Goal: Navigation & Orientation: Understand site structure

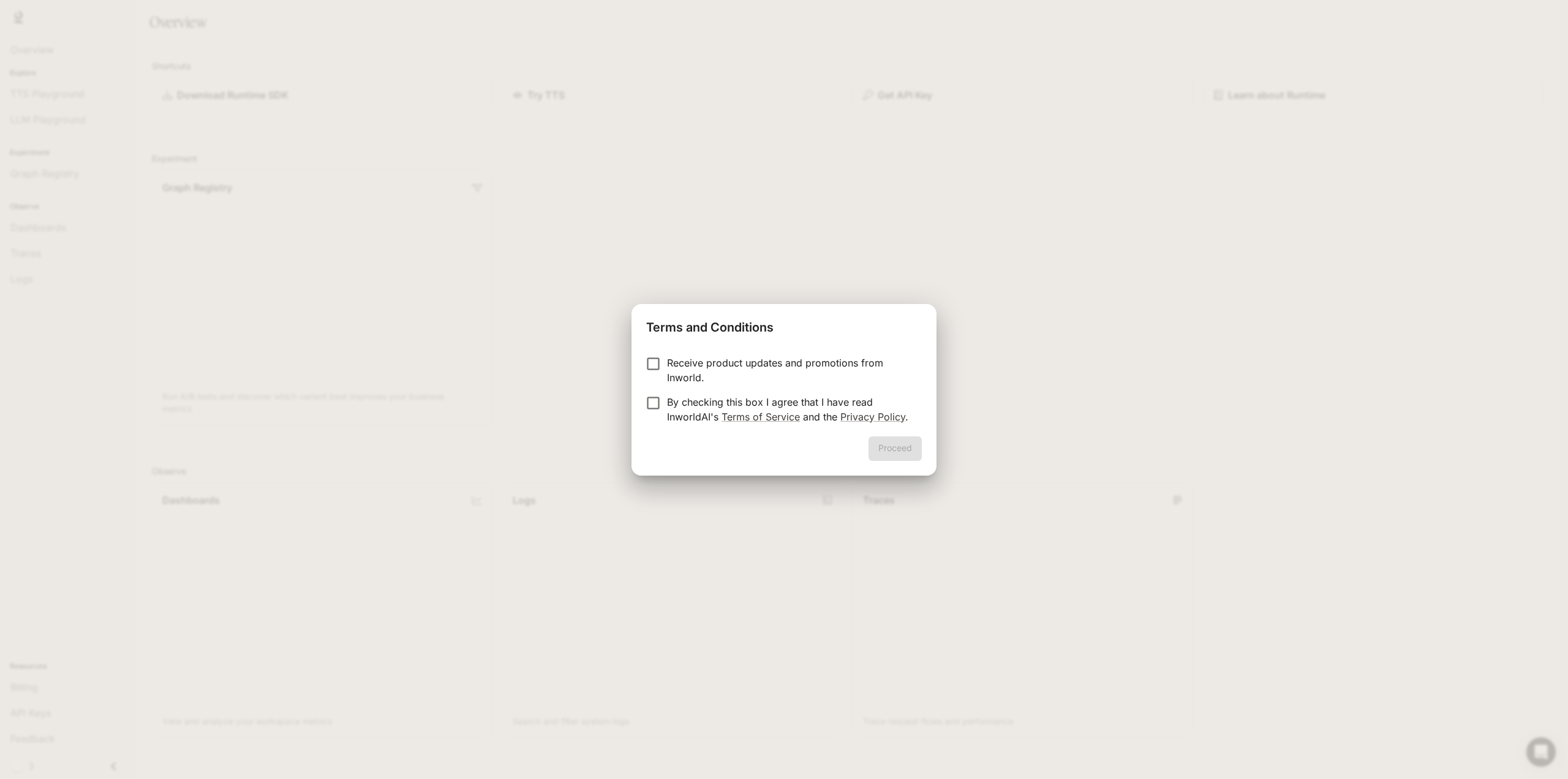
click at [714, 370] on p "Receive product updates and promotions from Inworld." at bounding box center [789, 370] width 245 height 30
click at [690, 409] on p "By checking this box I agree that I have read InworldAI's Terms of Service and …" at bounding box center [789, 409] width 245 height 30
click at [671, 396] on p "By checking this box I agree that I have read InworldAI's Terms of Service and …" at bounding box center [789, 409] width 245 height 30
click at [886, 449] on button "Proceed" at bounding box center [895, 448] width 53 height 24
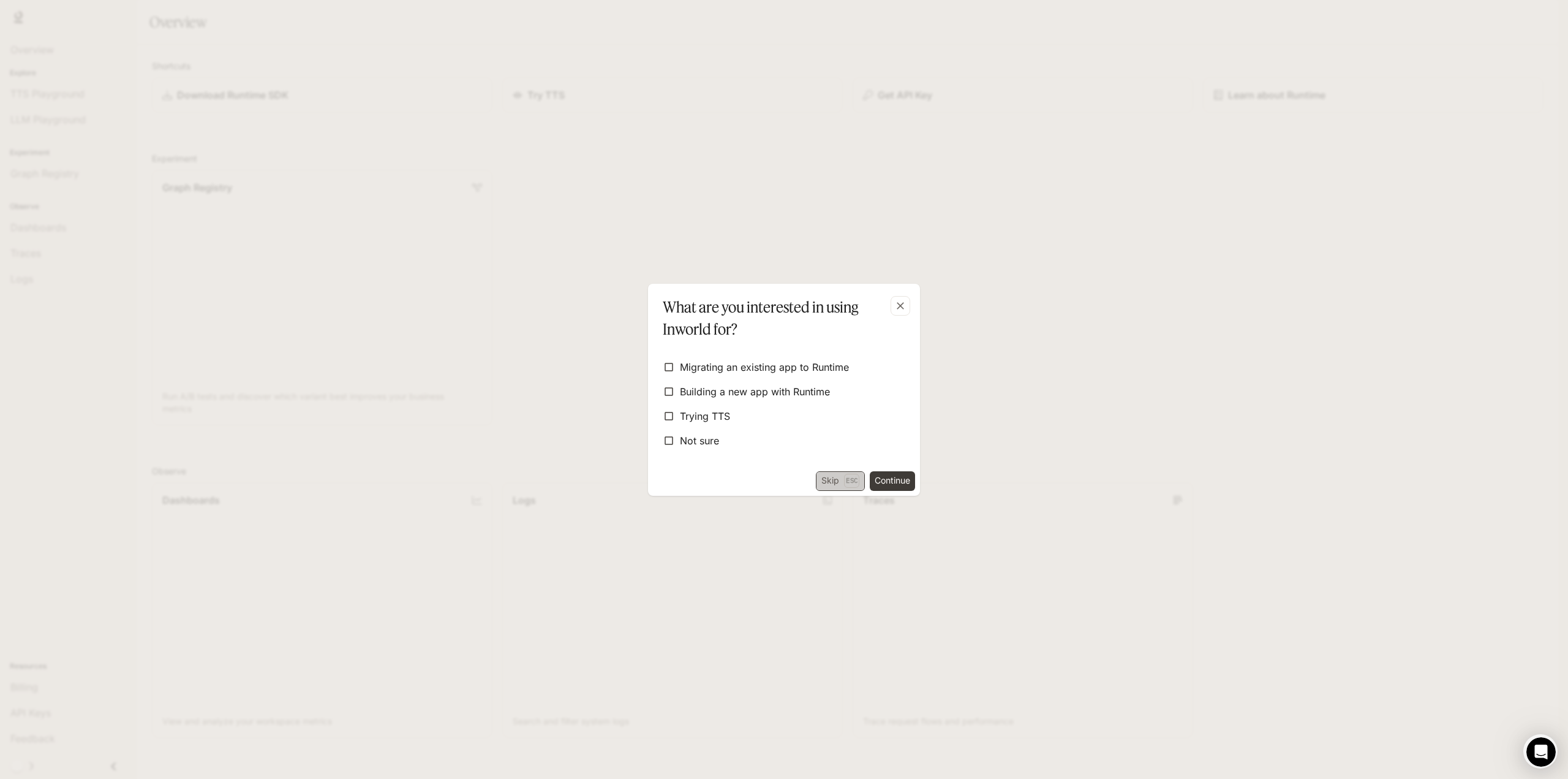
drag, startPoint x: 831, startPoint y: 474, endPoint x: 842, endPoint y: 477, distance: 11.4
click at [833, 474] on button "Skip Esc" at bounding box center [840, 481] width 49 height 20
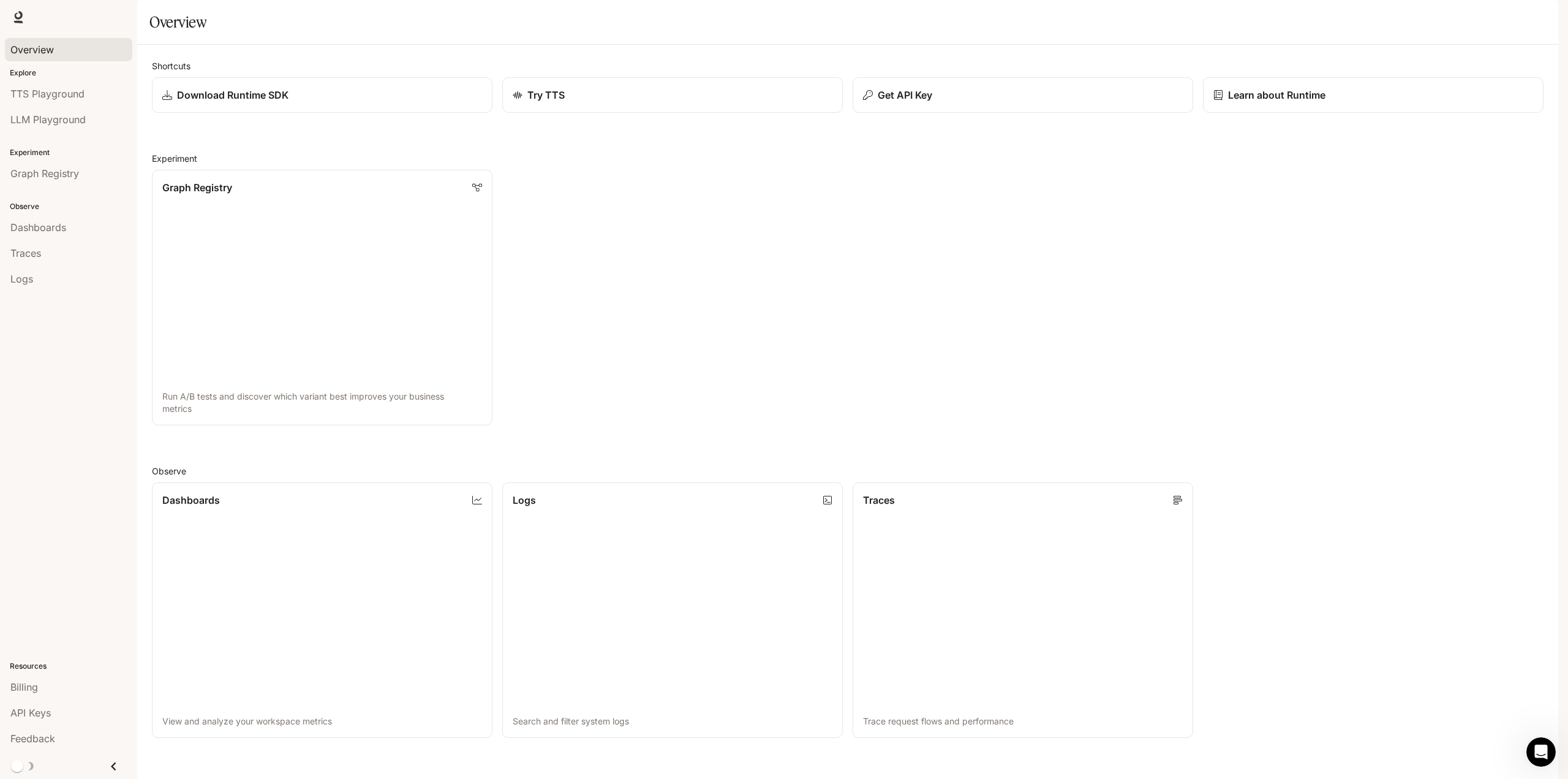
click at [41, 52] on span "Overview" at bounding box center [33, 50] width 43 height 14
click at [14, 22] on icon at bounding box center [19, 17] width 13 height 13
